Goal: Transaction & Acquisition: Obtain resource

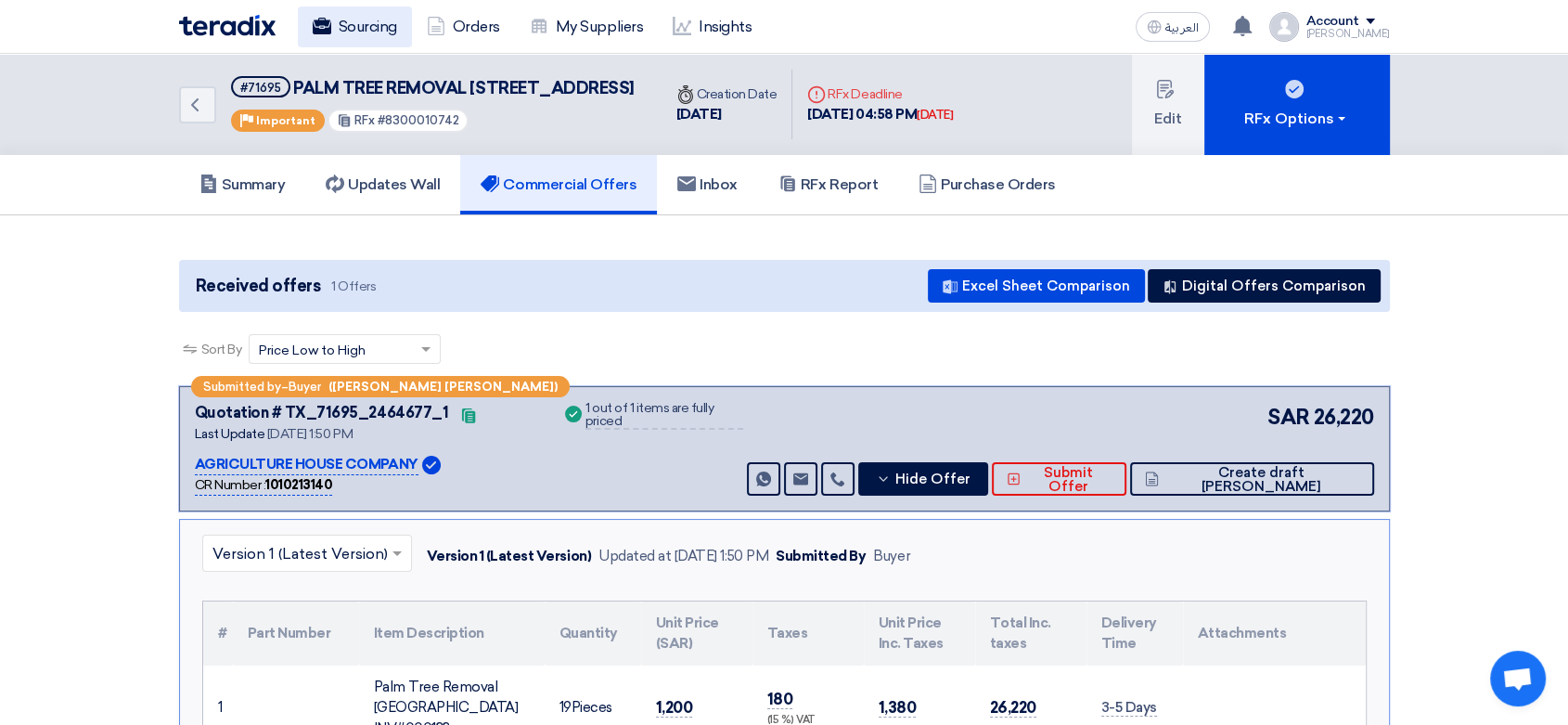
click at [357, 26] on link "Sourcing" at bounding box center [354, 26] width 114 height 41
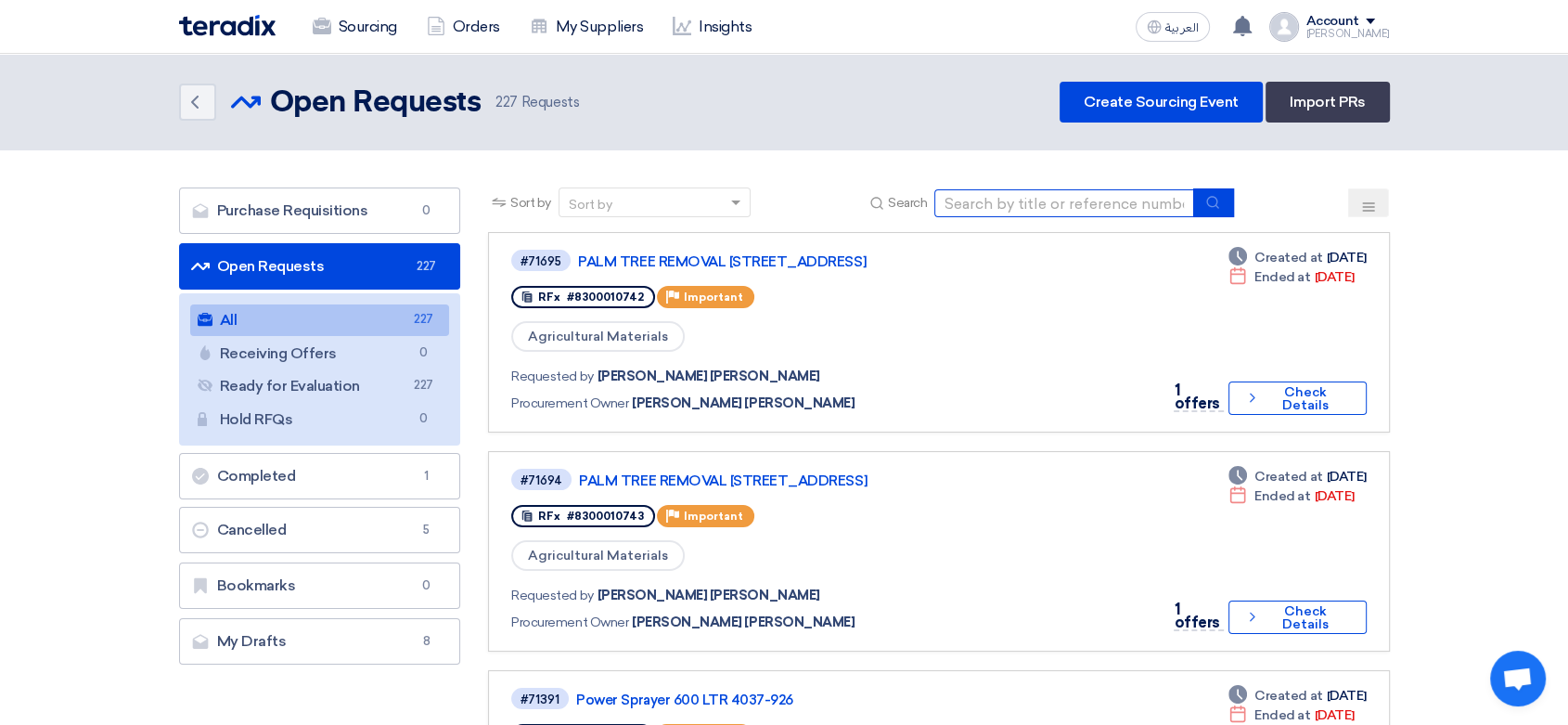
click at [1042, 189] on input at bounding box center [1064, 202] width 260 height 27
type input "spray"
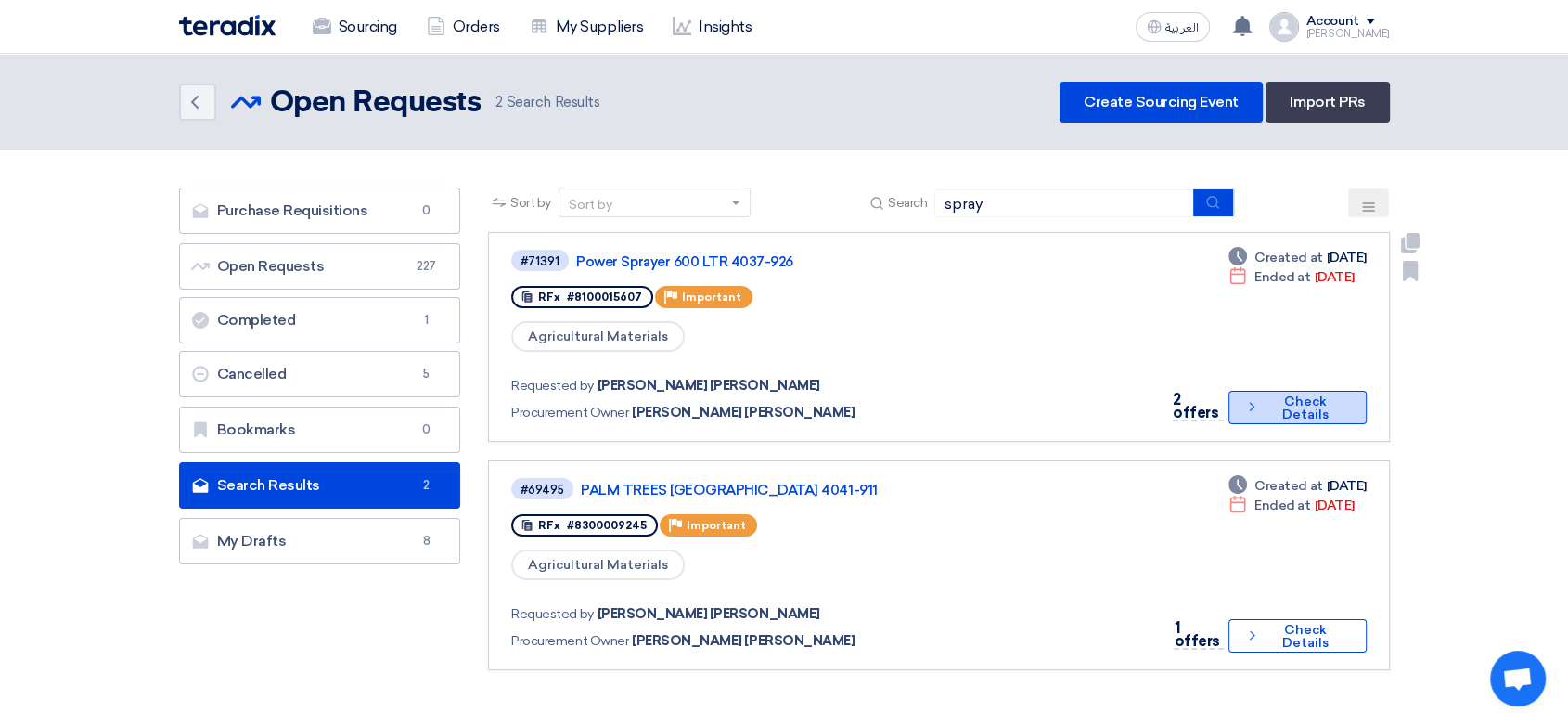
click at [1253, 398] on icon "Check details" at bounding box center [1251, 406] width 16 height 18
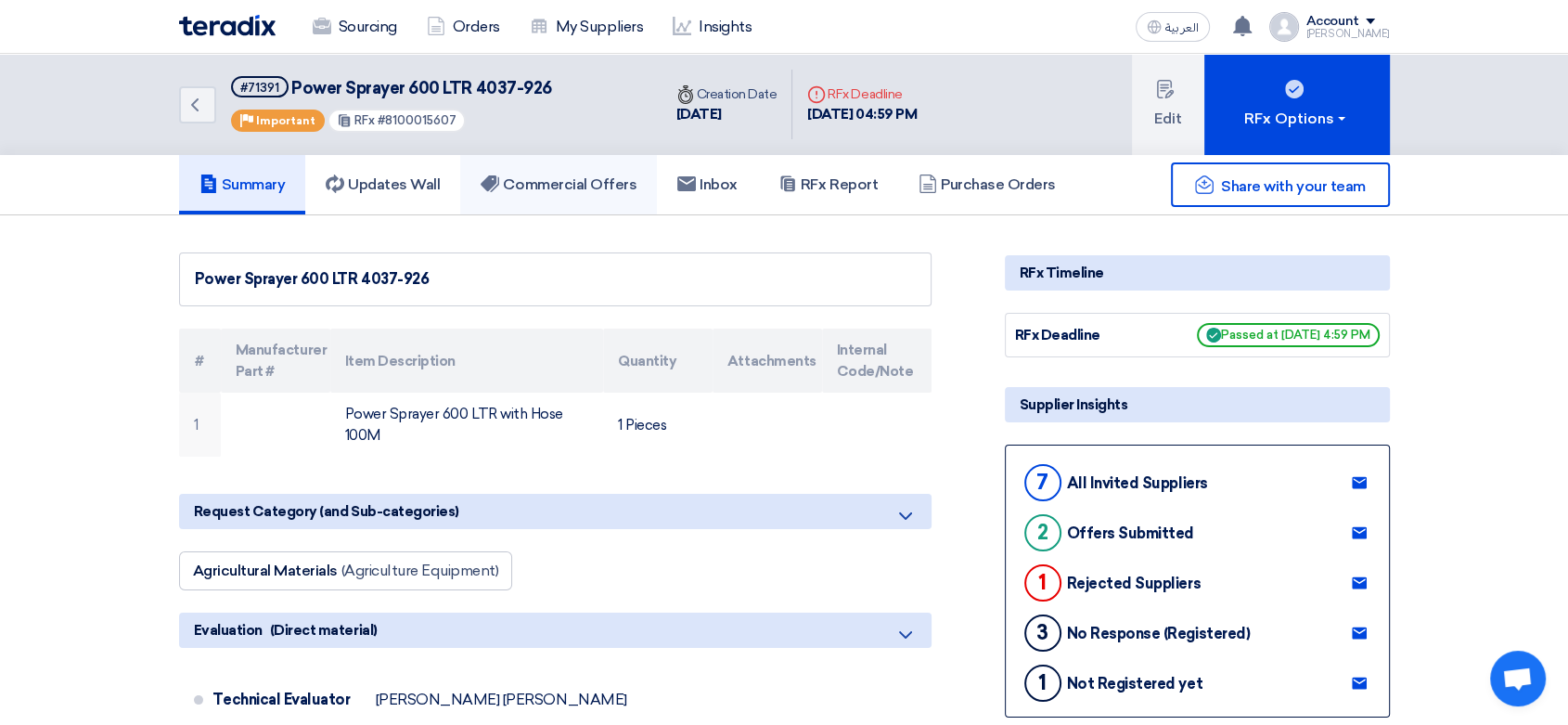
click at [592, 176] on h5 "Commercial Offers" at bounding box center [559, 185] width 156 height 19
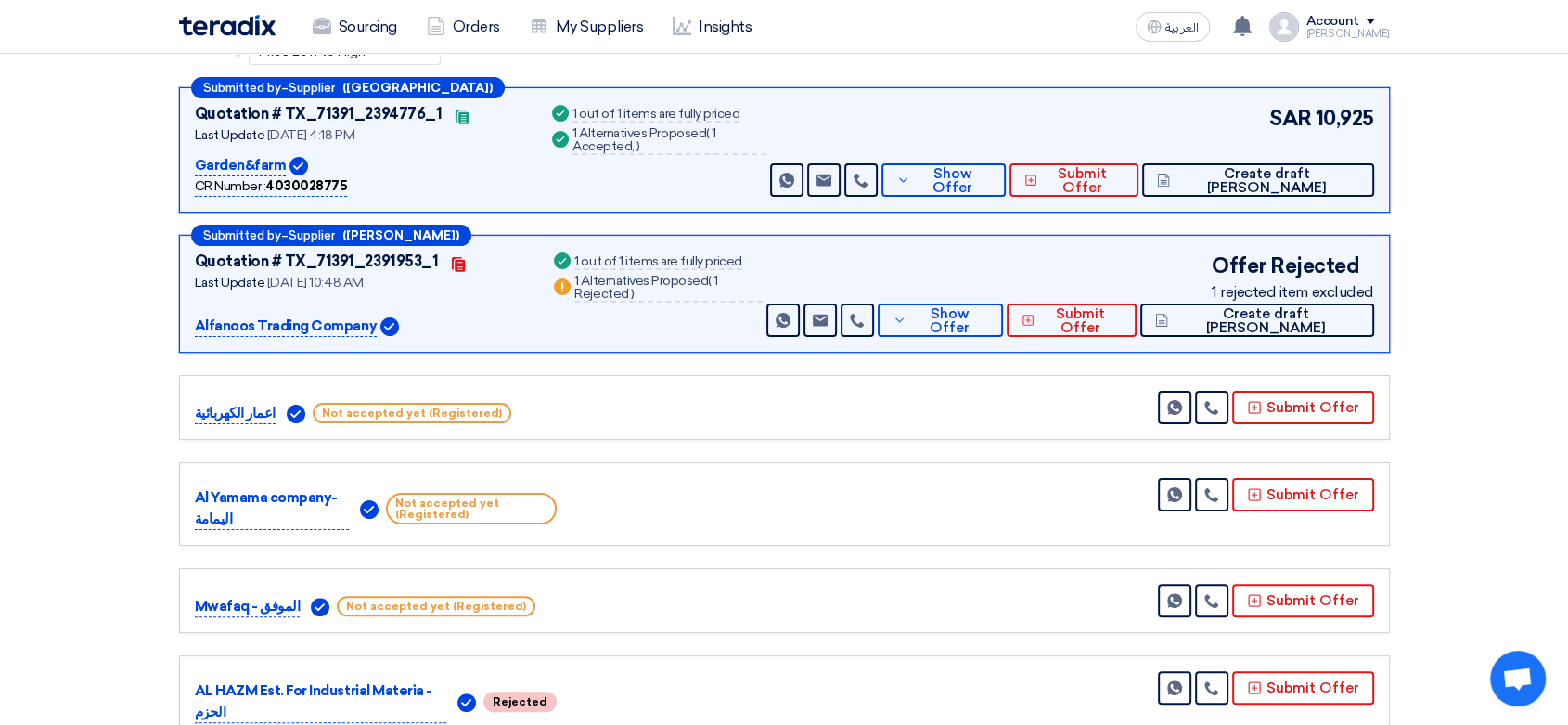
scroll to position [309, 0]
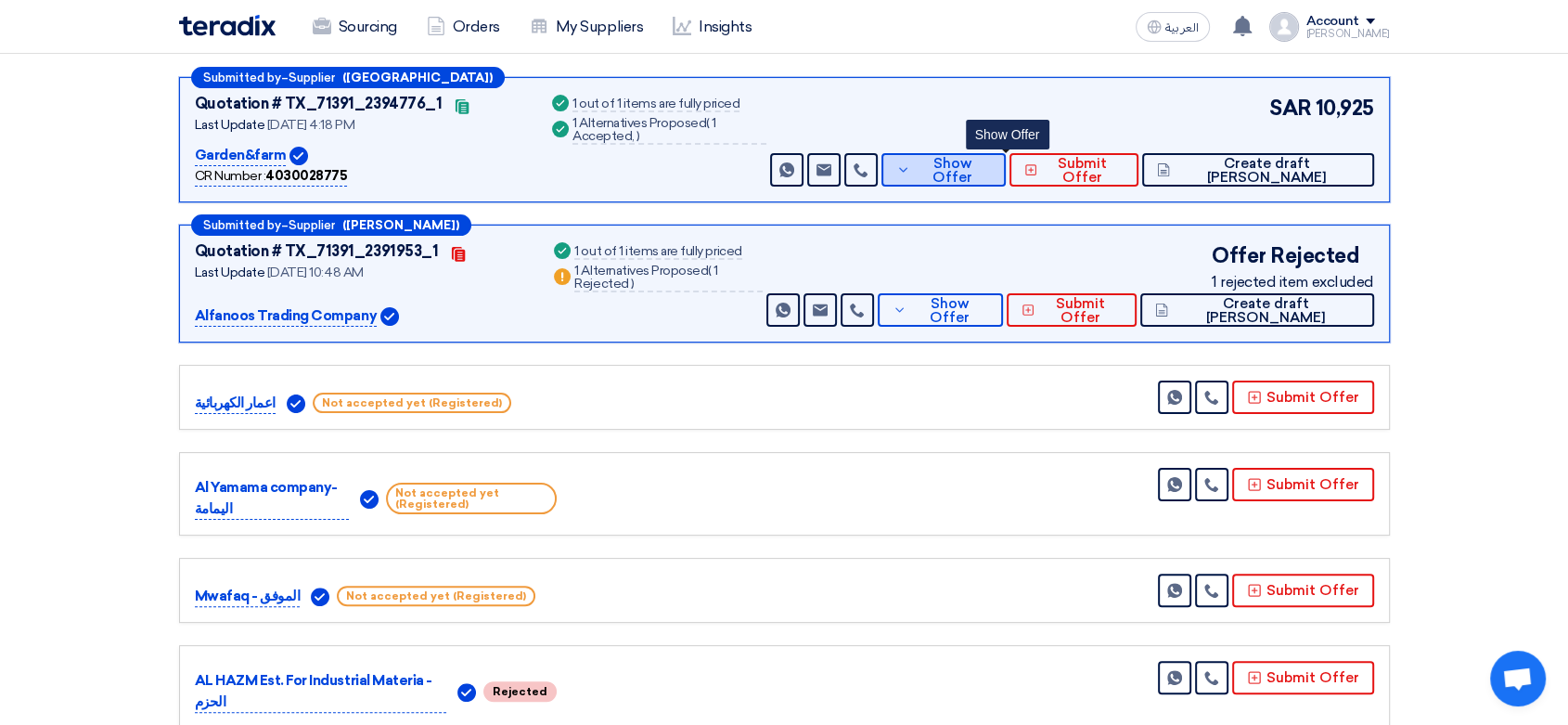
click at [975, 171] on button "Show Offer" at bounding box center [944, 169] width 125 height 33
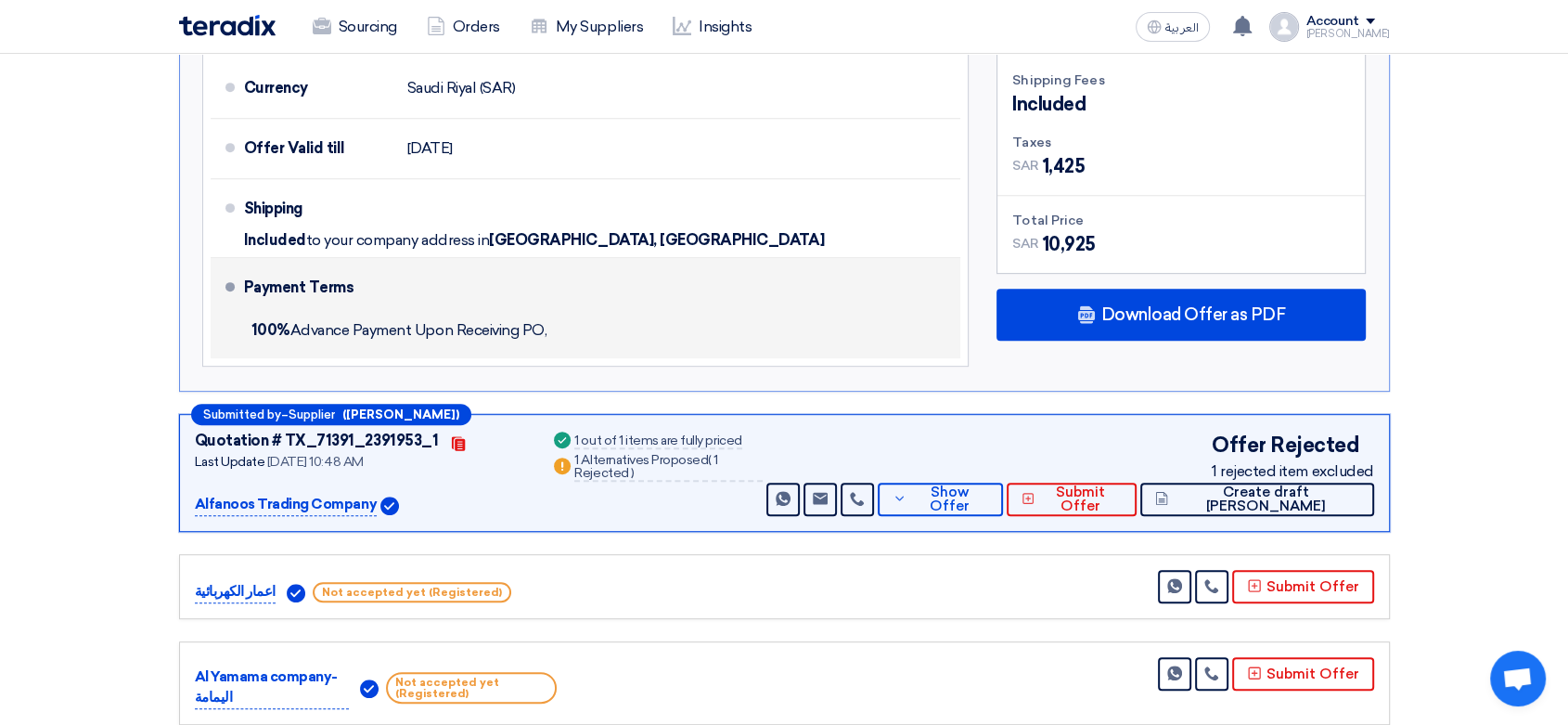
scroll to position [412, 0]
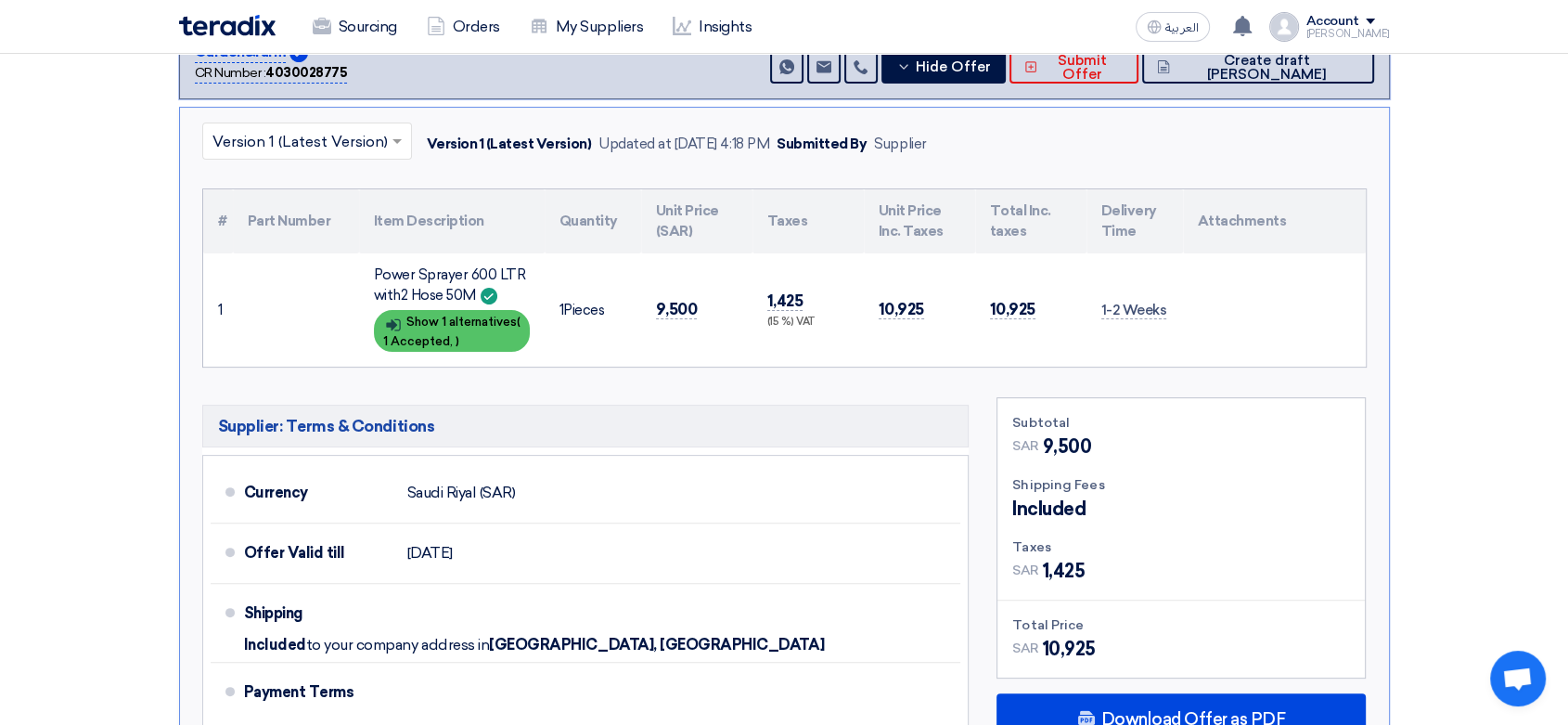
click at [445, 334] on span "1 Accepted," at bounding box center [418, 340] width 70 height 14
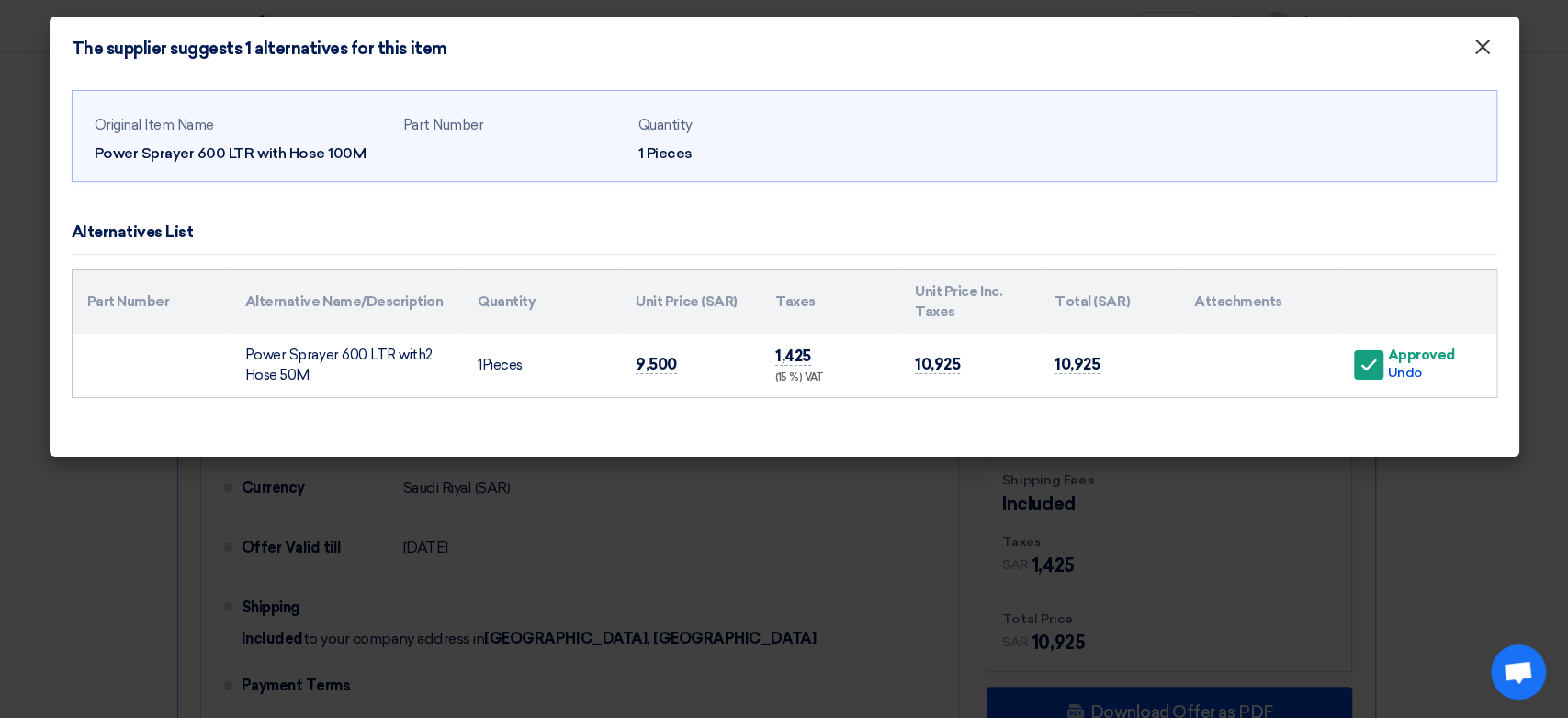
click at [1474, 49] on span "×" at bounding box center [1483, 51] width 19 height 37
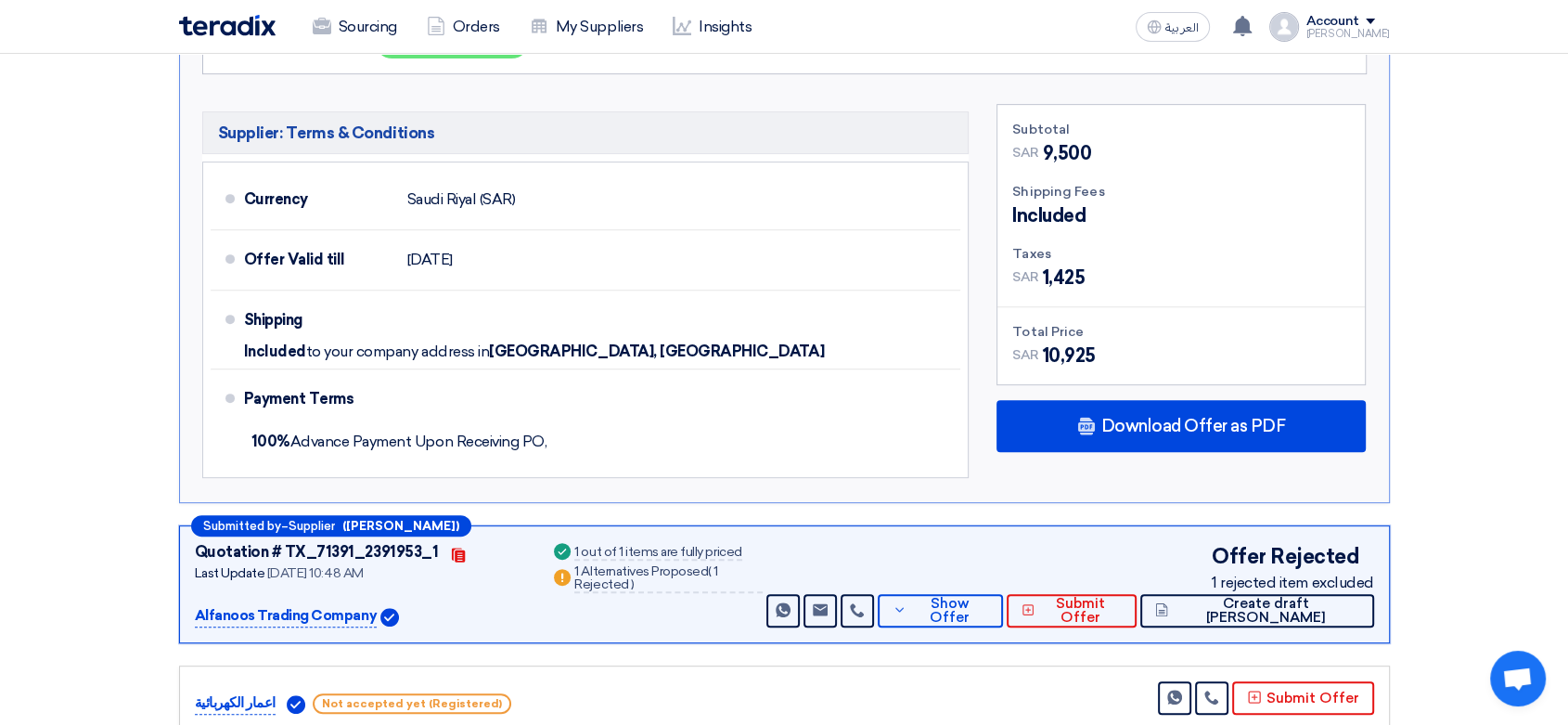
scroll to position [721, 0]
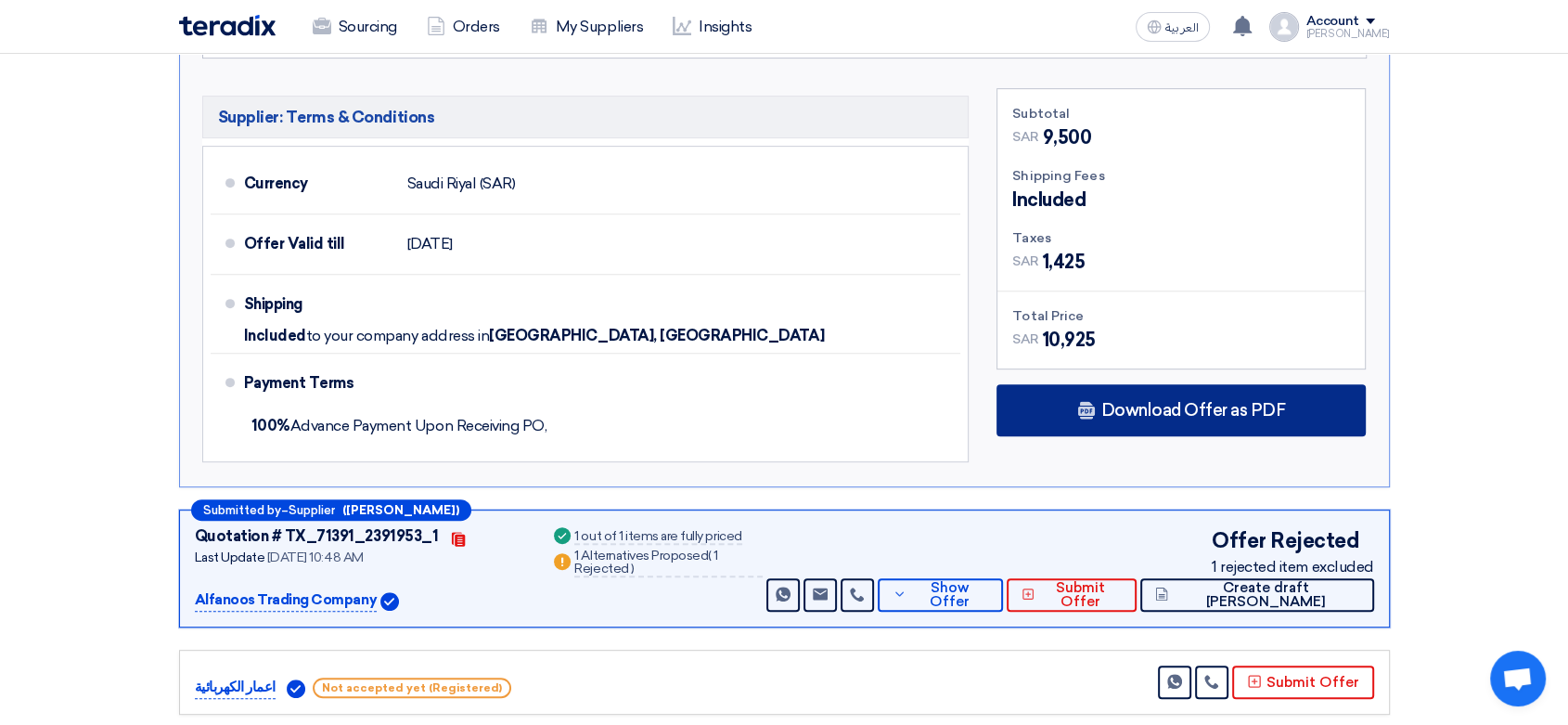
click at [1174, 414] on span "Download Offer as PDF" at bounding box center [1192, 410] width 184 height 17
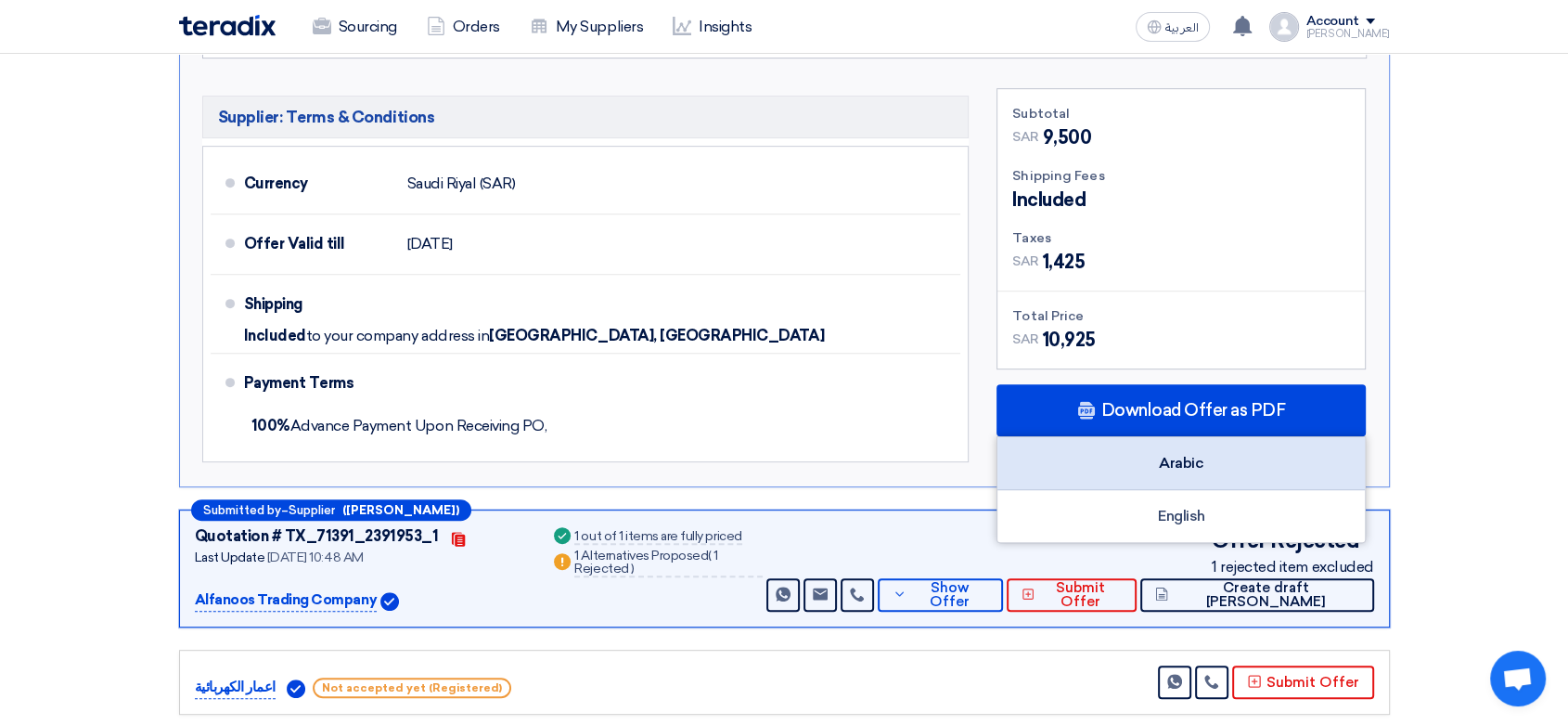
click at [1163, 467] on div "Arabic" at bounding box center [1180, 463] width 368 height 53
